Goal: Task Accomplishment & Management: Complete application form

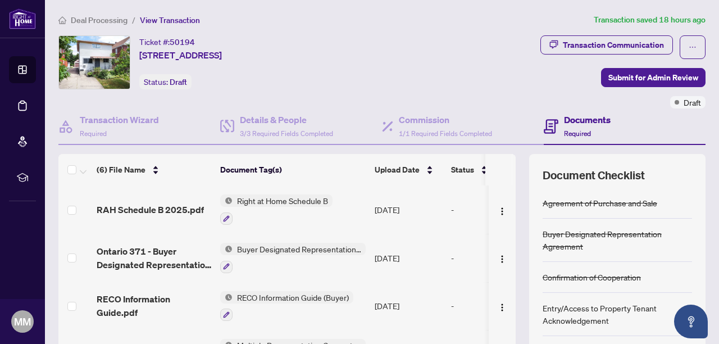
click at [21, 71] on icon at bounding box center [22, 69] width 11 height 11
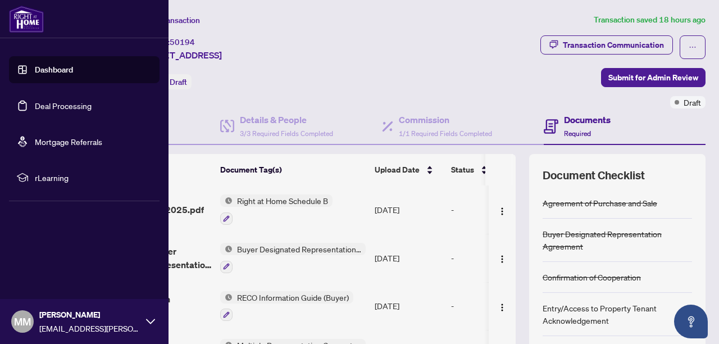
scroll to position [142, 0]
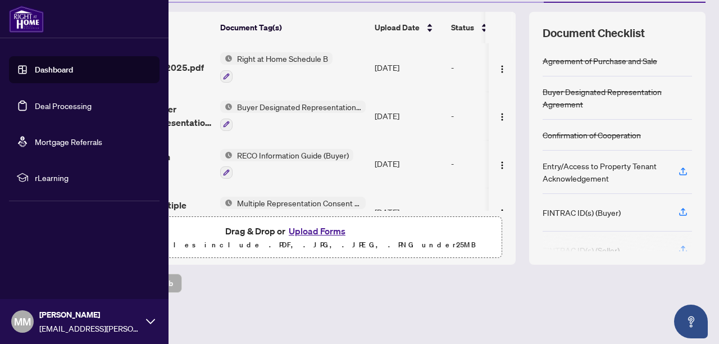
click at [39, 72] on link "Dashboard" at bounding box center [54, 70] width 38 height 10
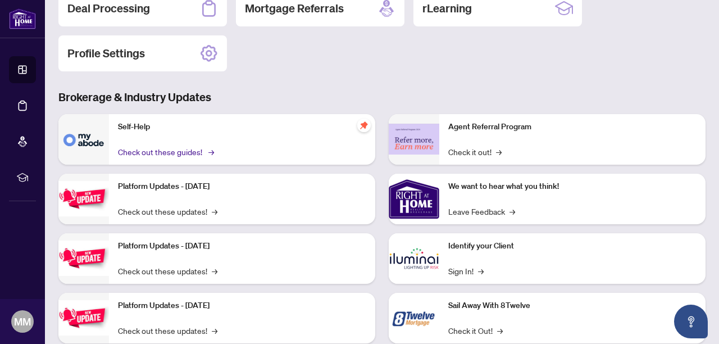
click at [144, 151] on link "Check out these guides! →" at bounding box center [165, 152] width 94 height 12
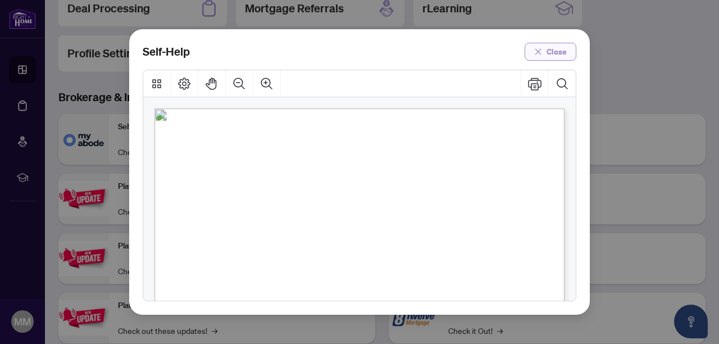
click at [547, 53] on span "Close" at bounding box center [557, 52] width 20 height 18
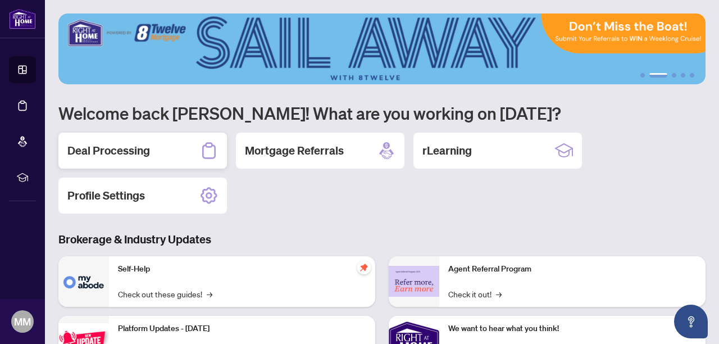
click at [159, 148] on div "Deal Processing" at bounding box center [142, 151] width 169 height 36
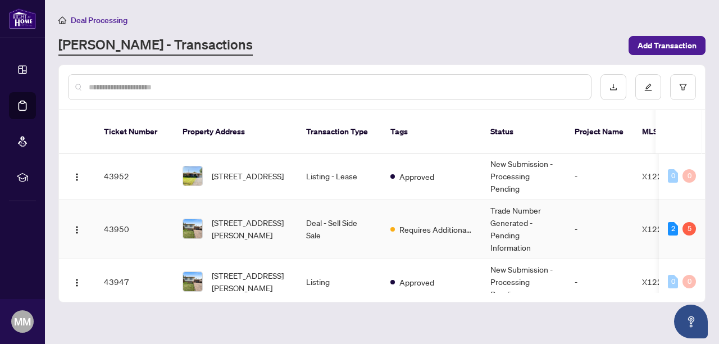
scroll to position [467, 0]
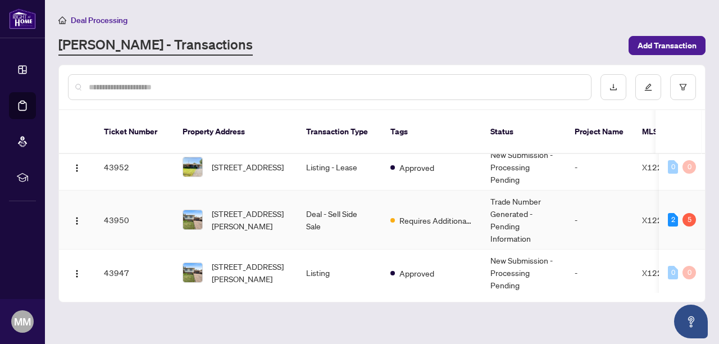
click at [314, 205] on td "Deal - Sell Side Sale" at bounding box center [339, 220] width 84 height 59
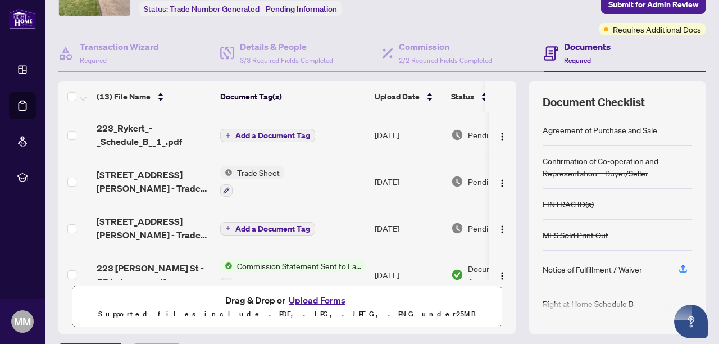
scroll to position [58, 0]
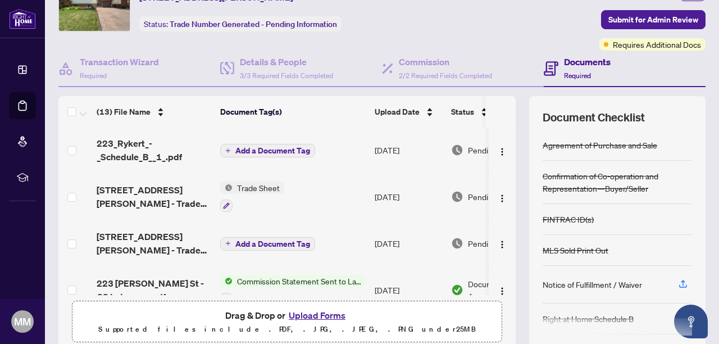
click at [256, 150] on span "Add a Document Tag" at bounding box center [272, 151] width 75 height 8
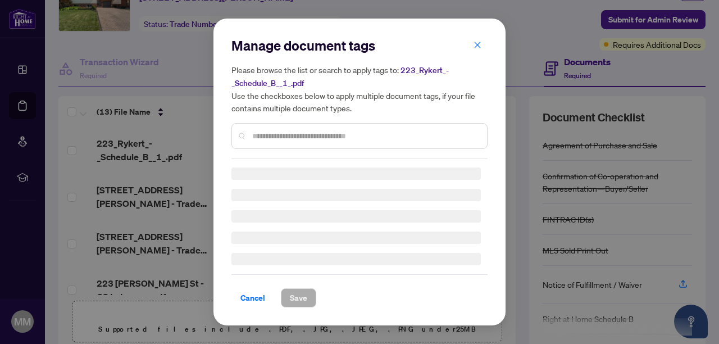
click at [275, 137] on div "Manage document tags Please browse the list or search to apply tags to: 223_Ryk…" at bounding box center [360, 98] width 256 height 122
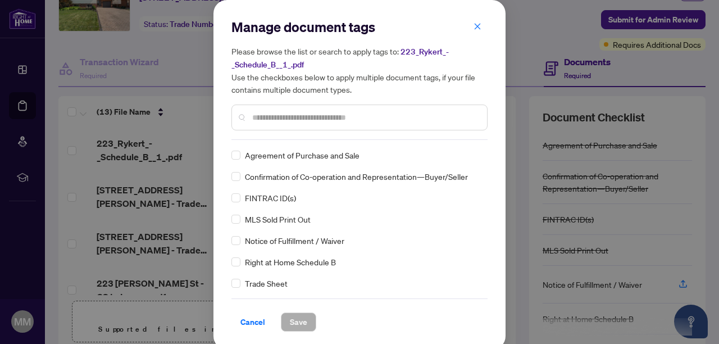
click at [283, 119] on input "text" at bounding box center [365, 117] width 226 height 12
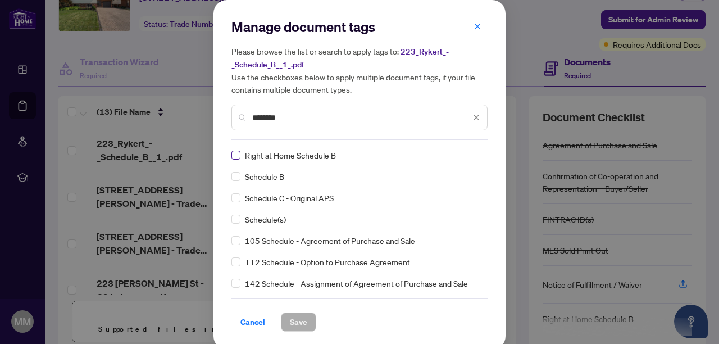
type input "********"
click at [295, 316] on span "Save" at bounding box center [298, 322] width 17 height 18
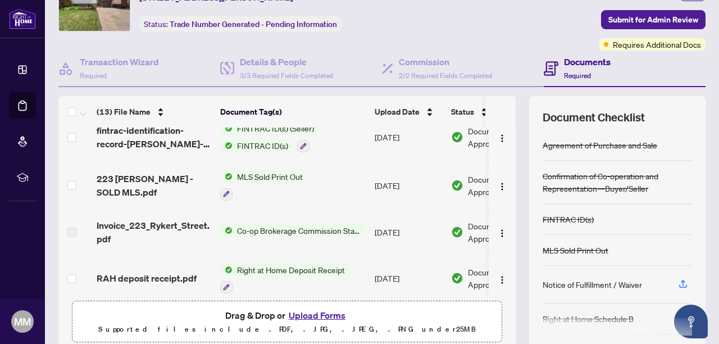
scroll to position [0, 0]
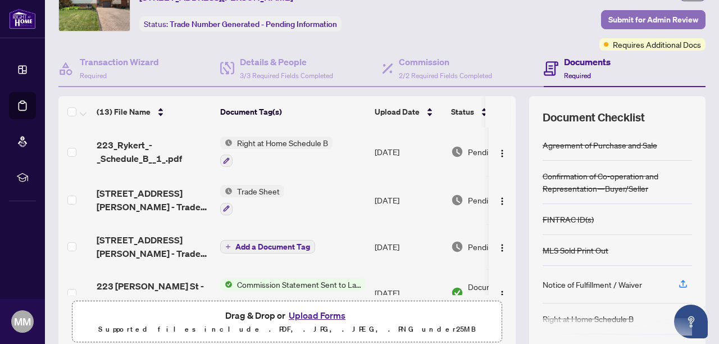
click at [623, 15] on span "Submit for Admin Review" at bounding box center [654, 20] width 90 height 18
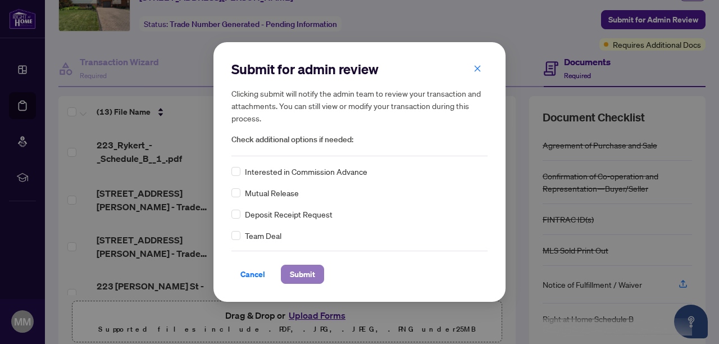
click at [307, 269] on span "Submit" at bounding box center [302, 274] width 25 height 18
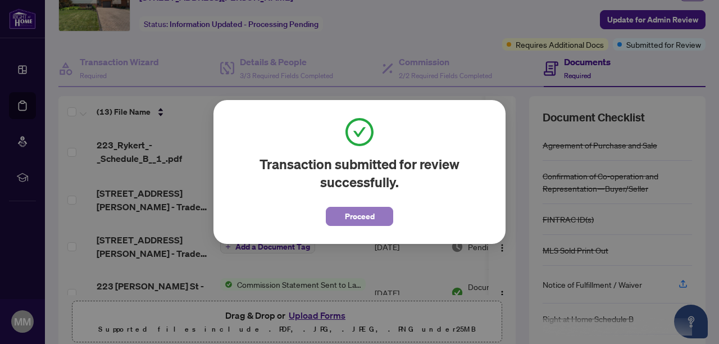
click at [359, 217] on span "Proceed" at bounding box center [360, 216] width 30 height 18
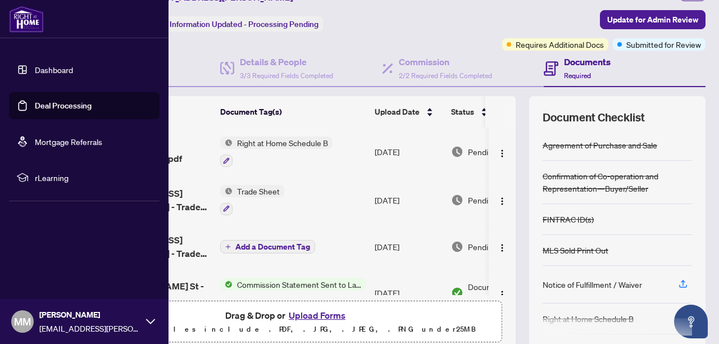
click at [35, 67] on link "Dashboard" at bounding box center [54, 70] width 38 height 10
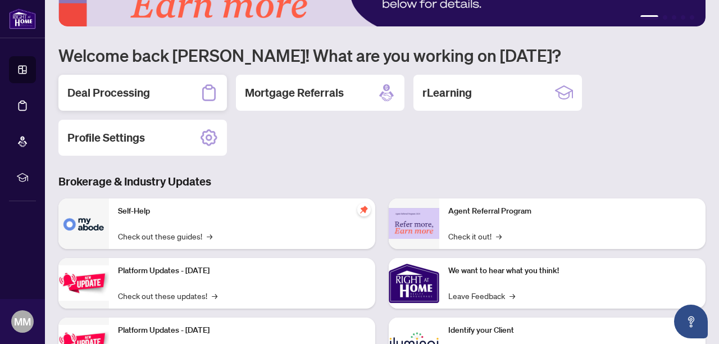
click at [119, 101] on div "Deal Processing" at bounding box center [142, 93] width 169 height 36
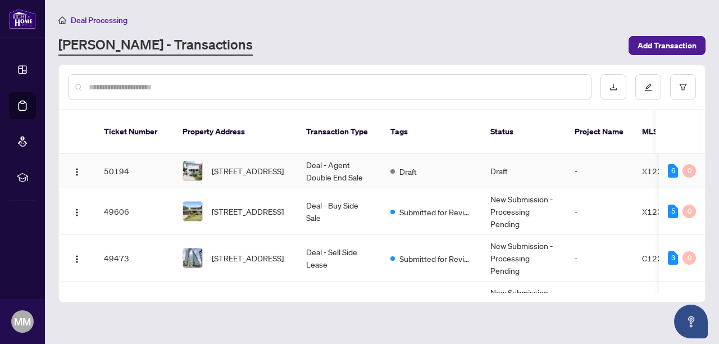
click at [529, 158] on td "Draft" at bounding box center [524, 171] width 84 height 34
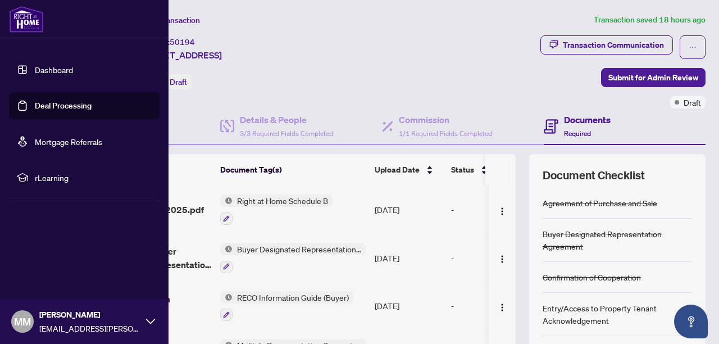
click at [35, 72] on link "Dashboard" at bounding box center [54, 70] width 38 height 10
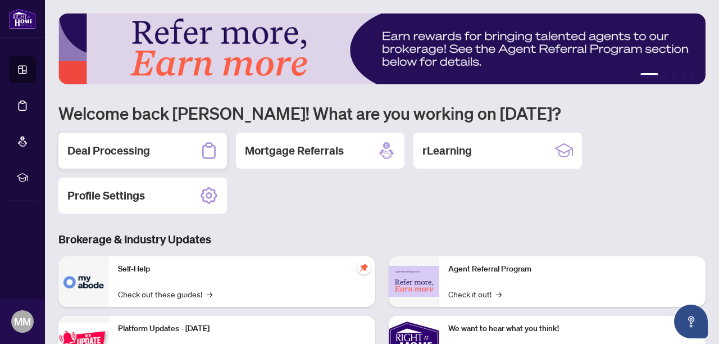
click at [119, 146] on h2 "Deal Processing" at bounding box center [108, 151] width 83 height 16
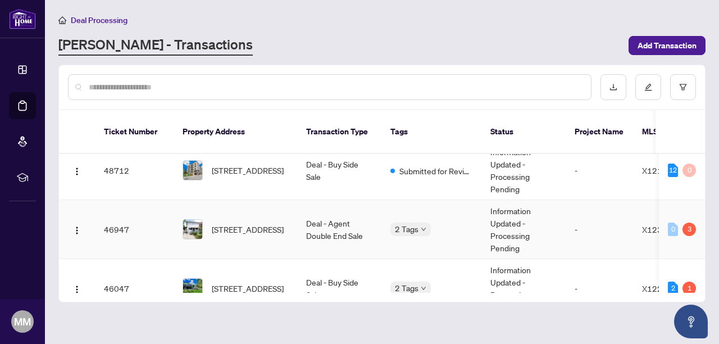
scroll to position [248, 0]
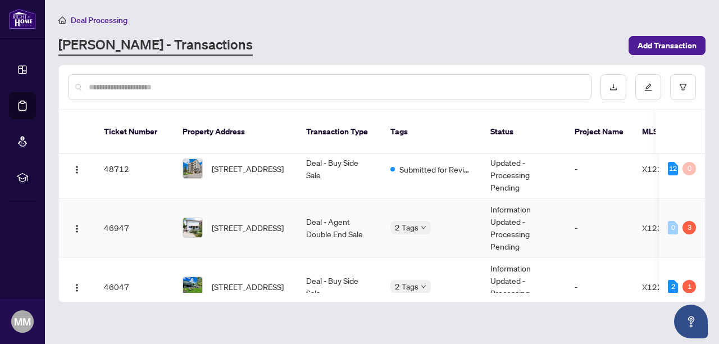
click at [217, 221] on span "[STREET_ADDRESS]" at bounding box center [248, 227] width 72 height 12
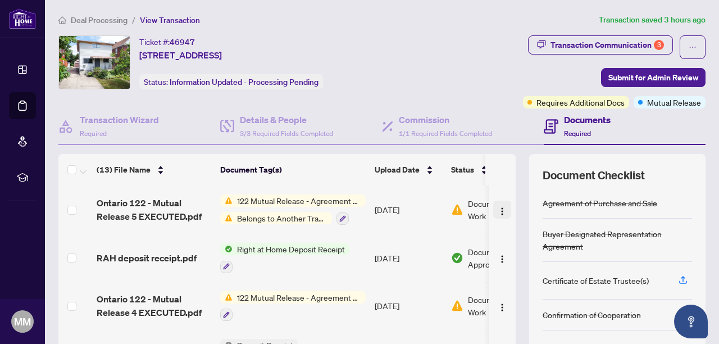
click at [499, 210] on img "button" at bounding box center [502, 211] width 9 height 9
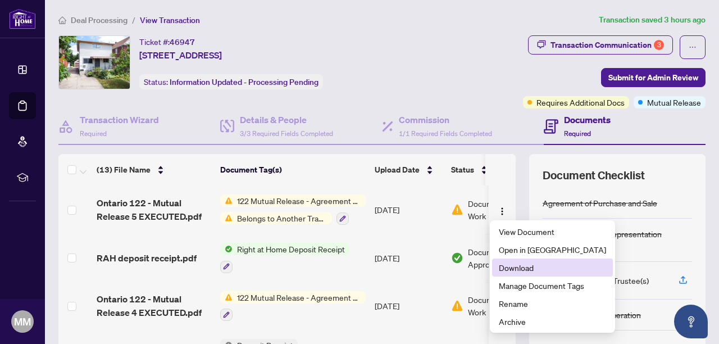
click at [519, 266] on span "Download" at bounding box center [552, 267] width 107 height 12
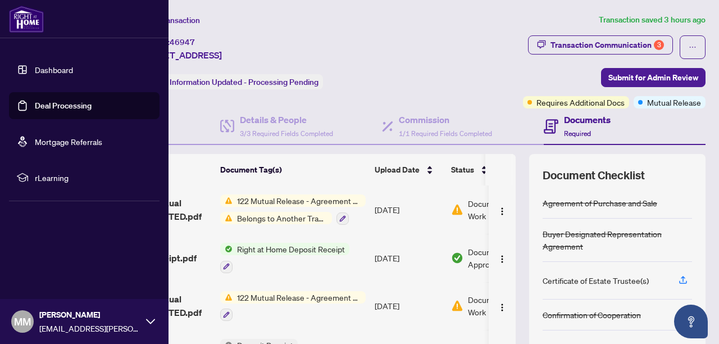
click at [35, 65] on link "Dashboard" at bounding box center [54, 70] width 38 height 10
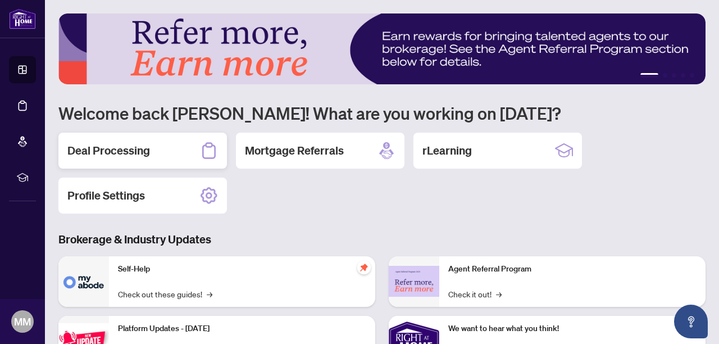
click at [128, 143] on h2 "Deal Processing" at bounding box center [108, 151] width 83 height 16
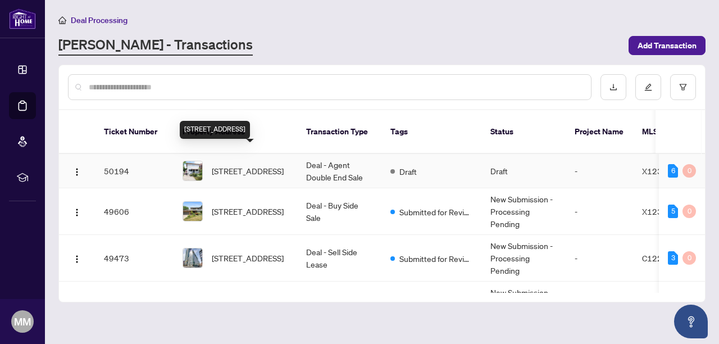
click at [250, 165] on span "[STREET_ADDRESS]" at bounding box center [248, 171] width 72 height 12
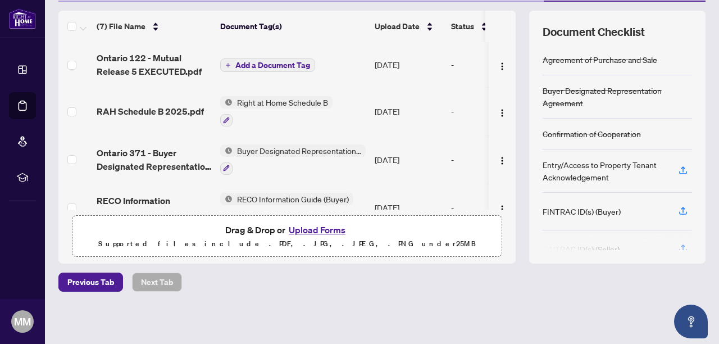
click at [265, 62] on span "Add a Document Tag" at bounding box center [272, 65] width 75 height 8
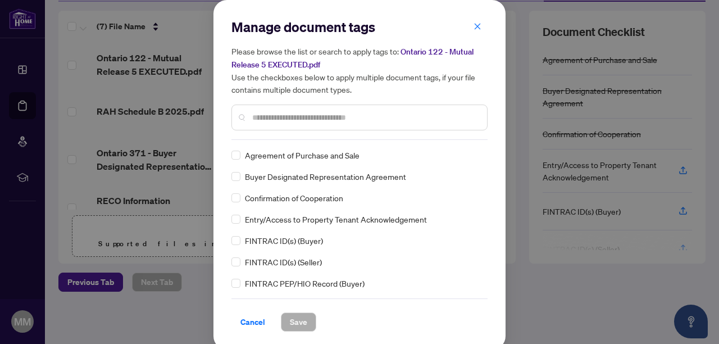
click at [291, 123] on div at bounding box center [360, 118] width 256 height 26
click at [312, 116] on input "text" at bounding box center [365, 117] width 226 height 12
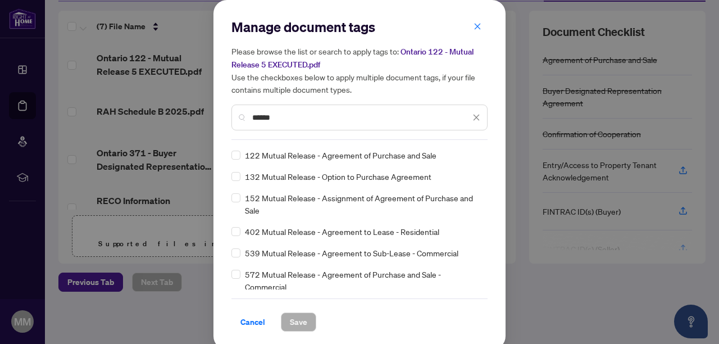
type input "******"
click at [293, 323] on span "Save" at bounding box center [298, 322] width 17 height 18
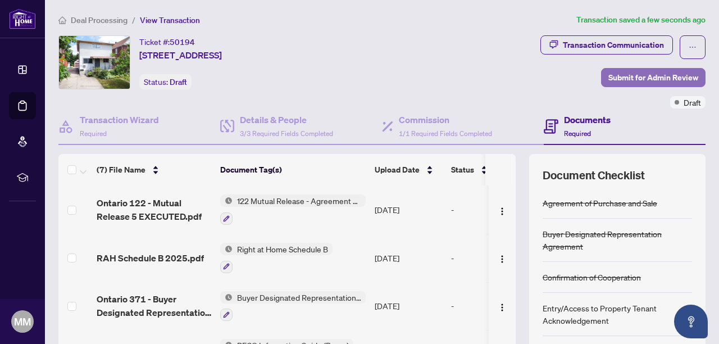
click at [647, 78] on span "Submit for Admin Review" at bounding box center [654, 78] width 90 height 18
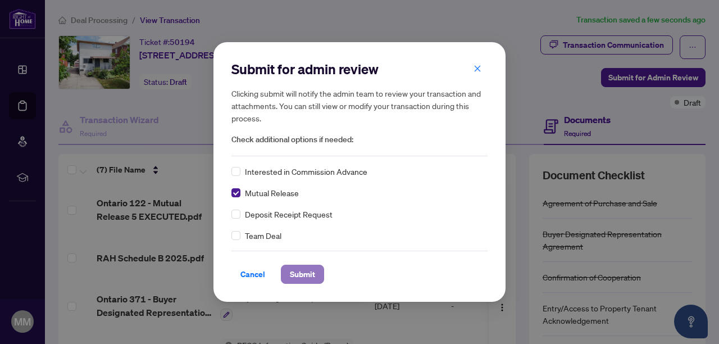
click at [291, 274] on span "Submit" at bounding box center [302, 274] width 25 height 18
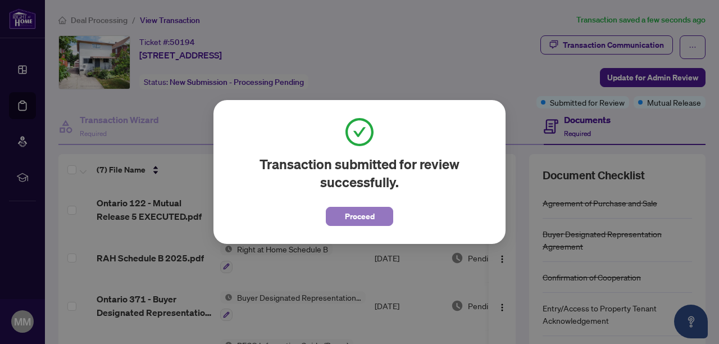
click at [363, 217] on span "Proceed" at bounding box center [360, 216] width 30 height 18
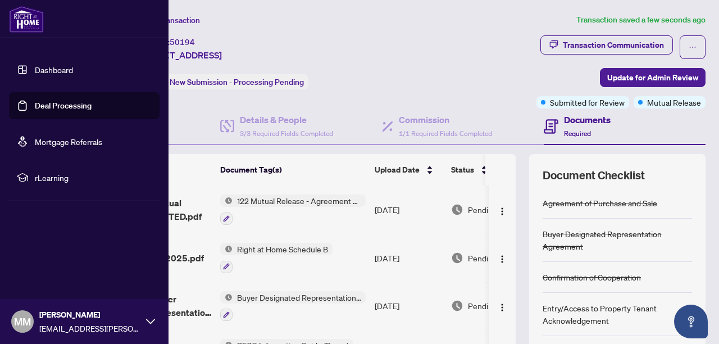
click at [35, 74] on link "Dashboard" at bounding box center [54, 70] width 38 height 10
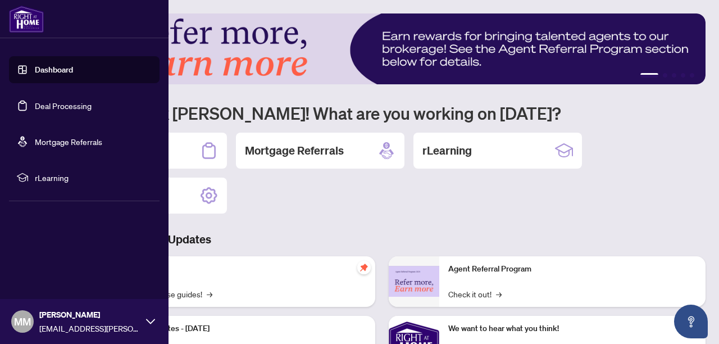
click at [35, 70] on link "Dashboard" at bounding box center [54, 70] width 38 height 10
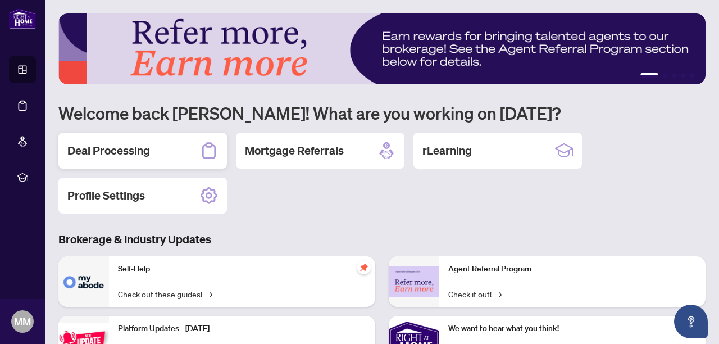
click at [134, 152] on h2 "Deal Processing" at bounding box center [108, 151] width 83 height 16
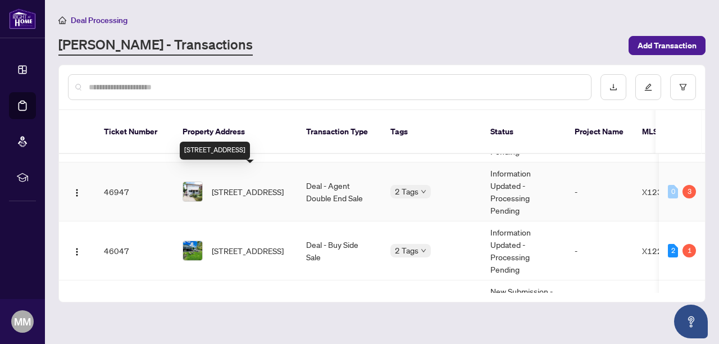
scroll to position [297, 0]
click at [225, 185] on span "[STREET_ADDRESS]" at bounding box center [248, 190] width 72 height 12
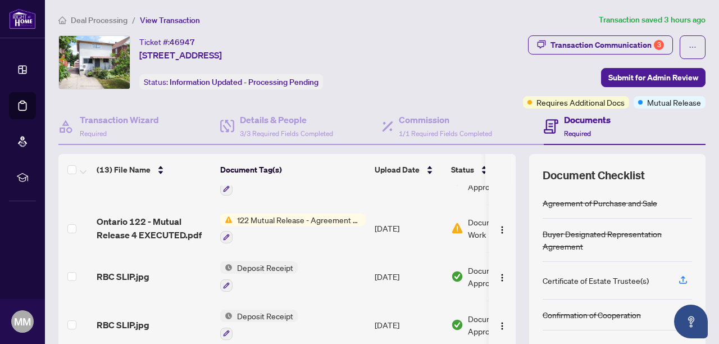
scroll to position [77, 0]
click at [468, 228] on span "Document Needs Work" at bounding box center [503, 228] width 70 height 25
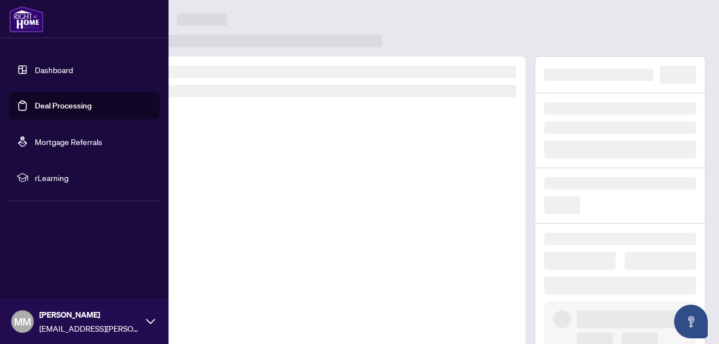
click at [35, 68] on link "Dashboard" at bounding box center [54, 70] width 38 height 10
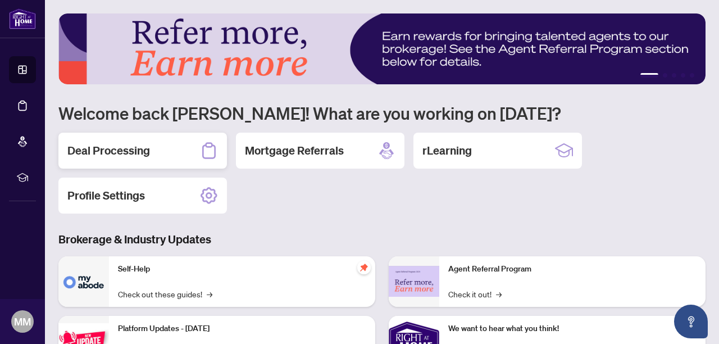
click at [119, 152] on h2 "Deal Processing" at bounding box center [108, 151] width 83 height 16
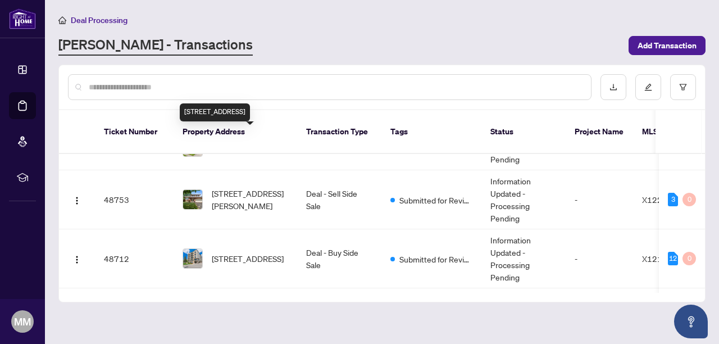
scroll to position [275, 0]
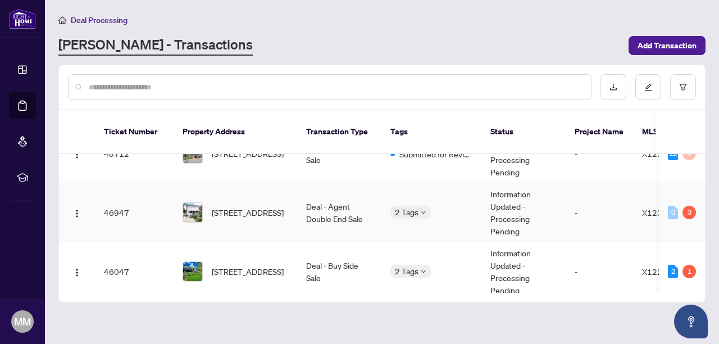
click at [581, 207] on td "-" at bounding box center [599, 212] width 67 height 59
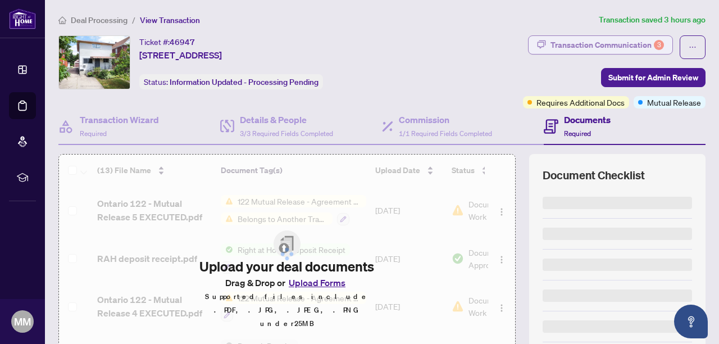
click at [658, 44] on div "3" at bounding box center [659, 45] width 10 height 10
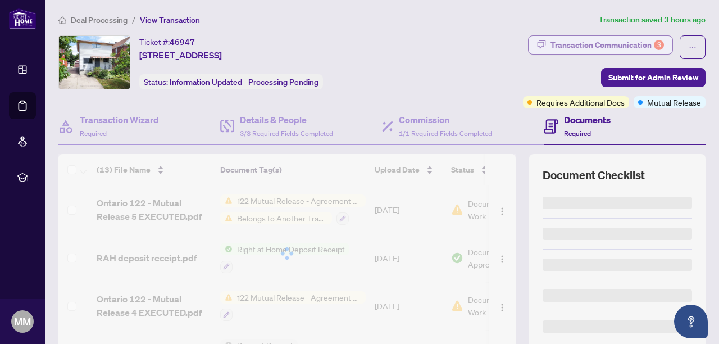
type textarea "**********"
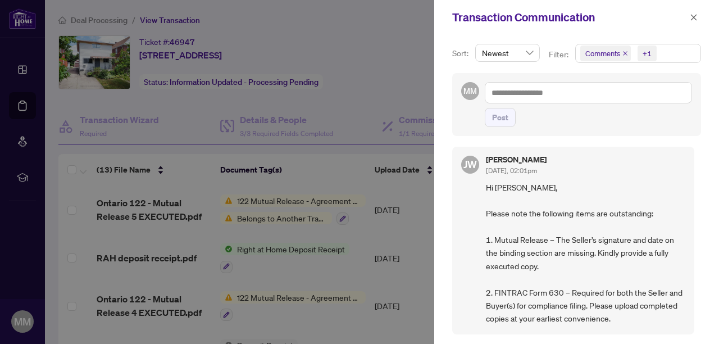
scroll to position [205, 0]
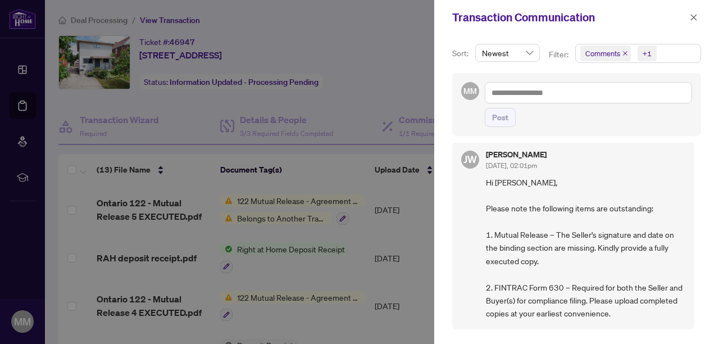
click at [386, 87] on div at bounding box center [359, 172] width 719 height 344
click at [696, 15] on icon "close" at bounding box center [694, 17] width 6 height 6
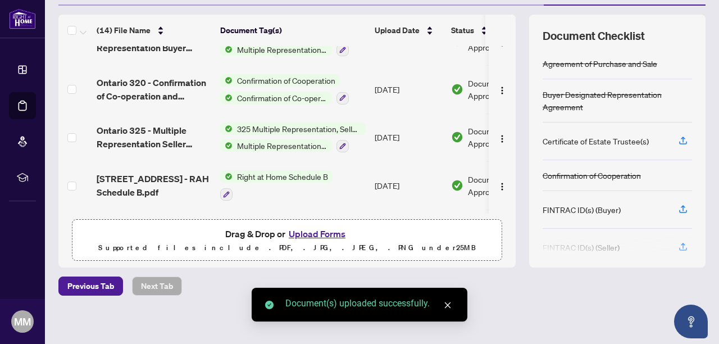
scroll to position [0, 0]
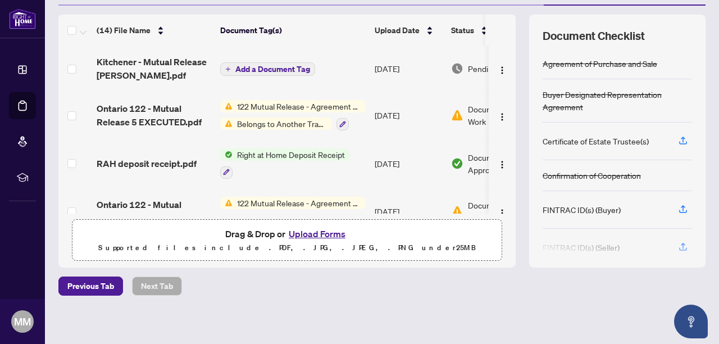
click at [280, 69] on span "Add a Document Tag" at bounding box center [272, 69] width 75 height 8
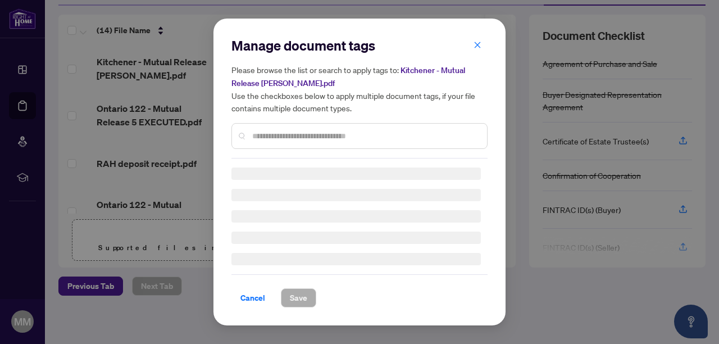
click at [324, 139] on input "text" at bounding box center [365, 136] width 226 height 12
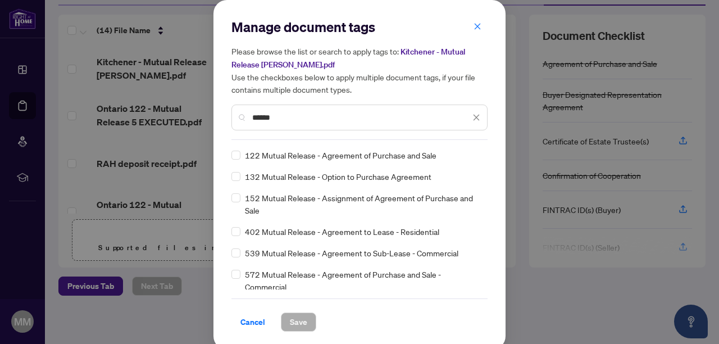
type input "******"
click at [299, 325] on span "Save" at bounding box center [298, 322] width 17 height 18
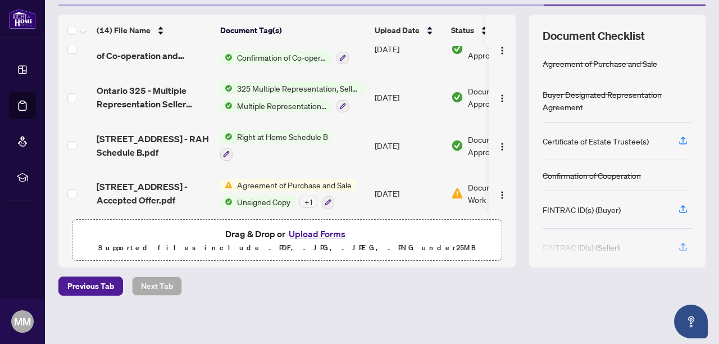
scroll to position [507, 0]
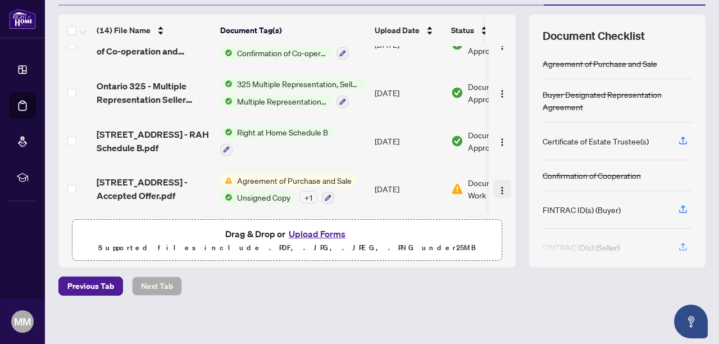
click at [499, 186] on img "button" at bounding box center [502, 190] width 9 height 9
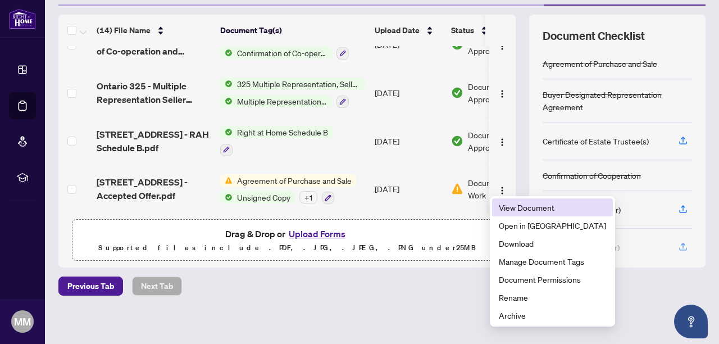
click at [504, 210] on span "View Document" at bounding box center [552, 207] width 107 height 12
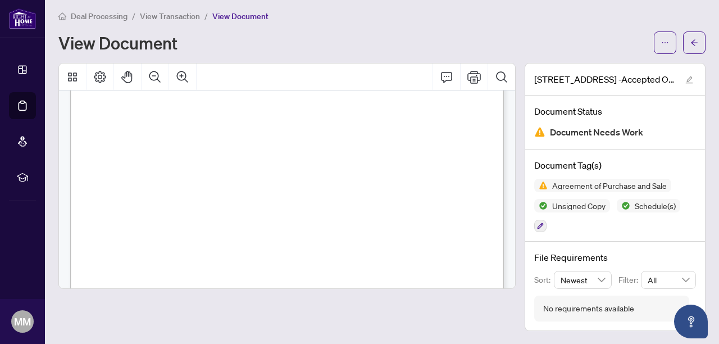
scroll to position [2033, 0]
click at [670, 47] on button "button" at bounding box center [665, 42] width 22 height 22
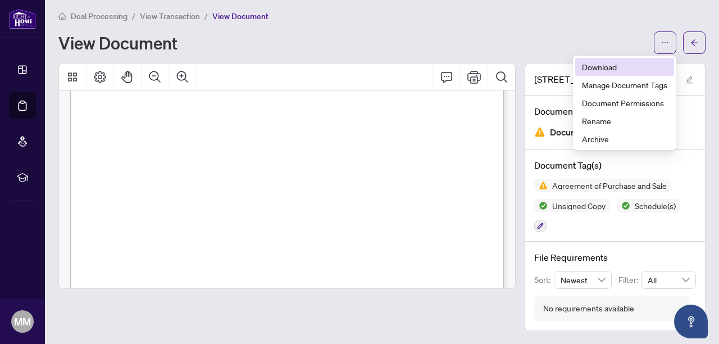
click at [625, 71] on span "Download" at bounding box center [624, 67] width 85 height 12
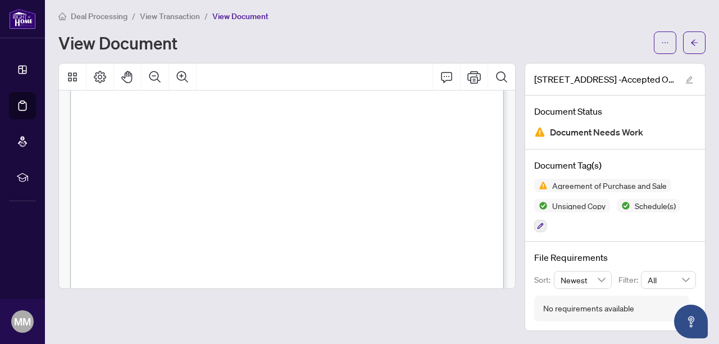
click at [691, 39] on icon "arrow-left" at bounding box center [695, 43] width 8 height 8
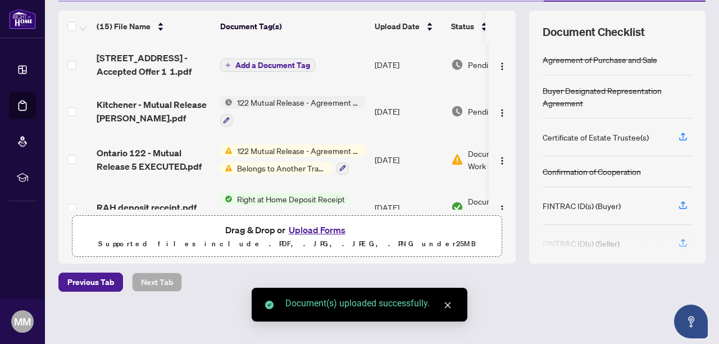
click at [262, 65] on span "Add a Document Tag" at bounding box center [272, 65] width 75 height 8
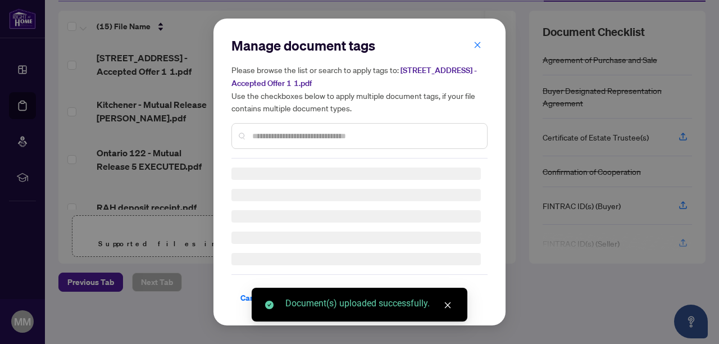
click at [278, 140] on div "Manage document tags Please browse the list or search to apply tags to: [STREET…" at bounding box center [360, 172] width 256 height 271
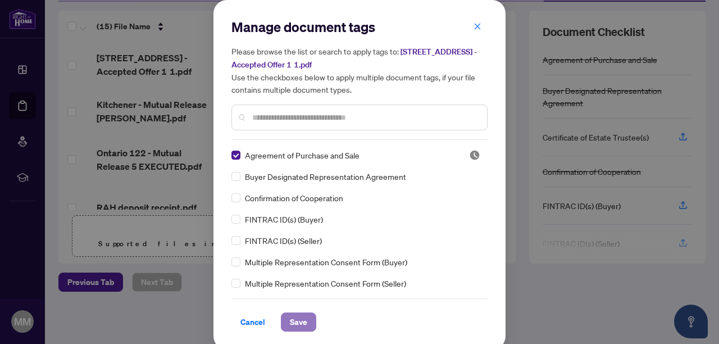
click at [300, 321] on span "Save" at bounding box center [298, 322] width 17 height 18
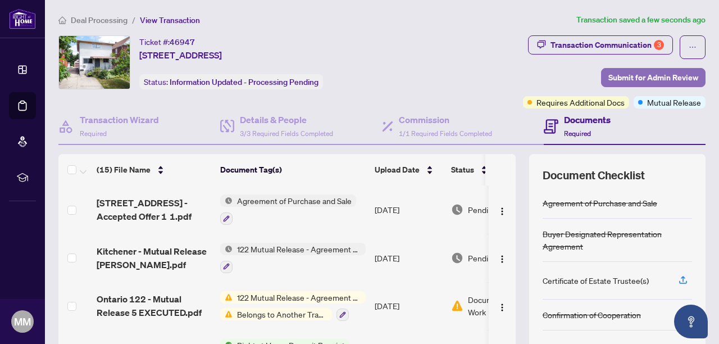
click at [628, 78] on span "Submit for Admin Review" at bounding box center [654, 78] width 90 height 18
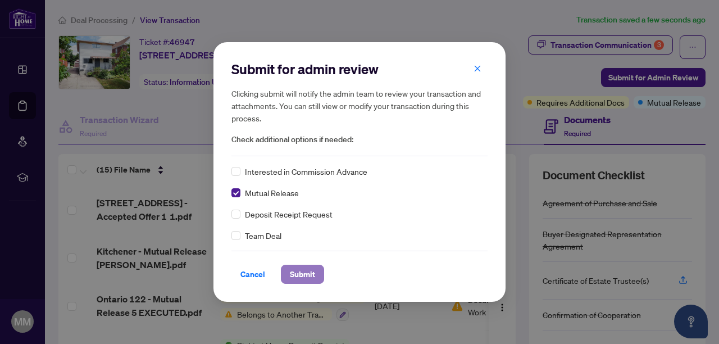
click at [293, 274] on span "Submit" at bounding box center [302, 274] width 25 height 18
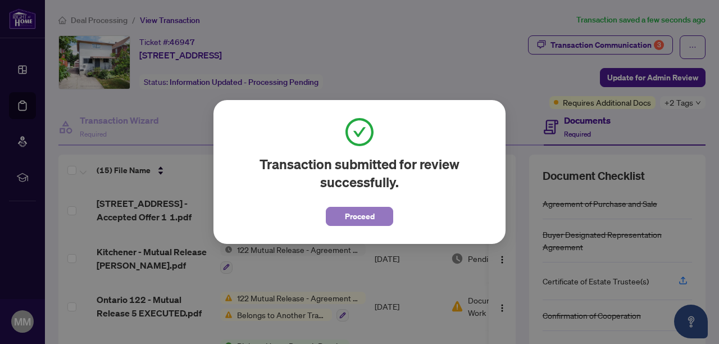
click at [346, 222] on span "Proceed" at bounding box center [360, 216] width 30 height 18
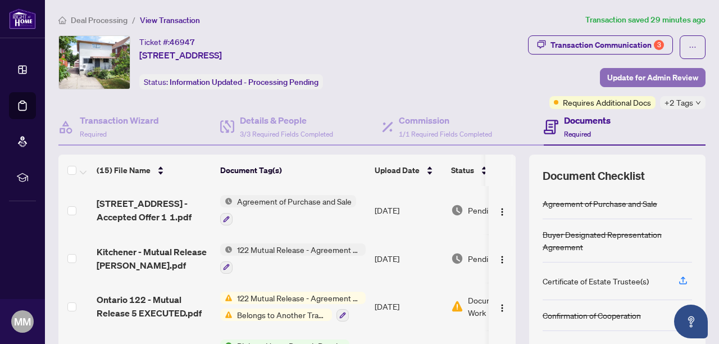
click at [661, 75] on span "Update for Admin Review" at bounding box center [653, 78] width 91 height 18
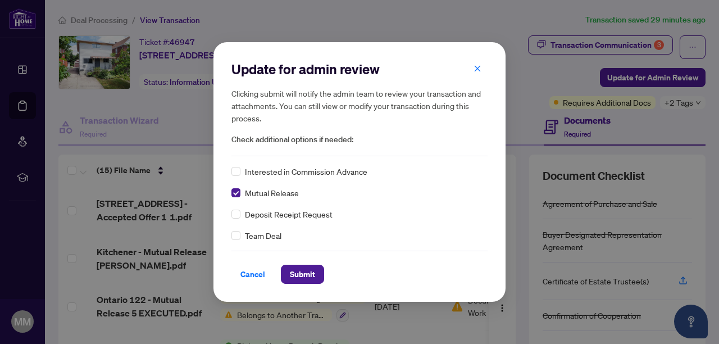
click at [300, 286] on div "Update for admin review Clicking submit will notify the admin team to review yo…" at bounding box center [360, 171] width 292 height 259
click at [304, 282] on span "Submit" at bounding box center [302, 274] width 25 height 18
